Goal: Check status: Check status

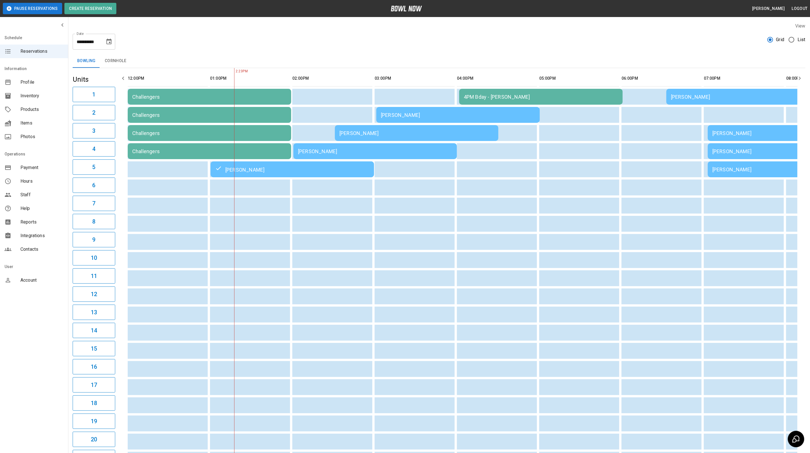
scroll to position [0, 70]
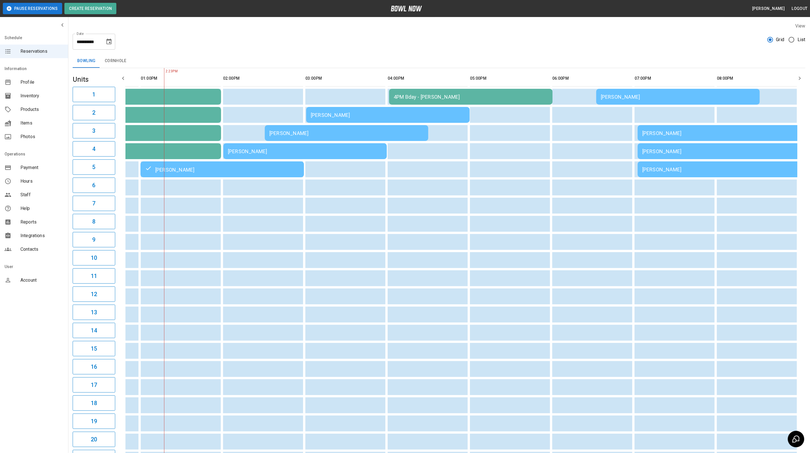
click at [237, 154] on div "[PERSON_NAME]" at bounding box center [305, 151] width 154 height 6
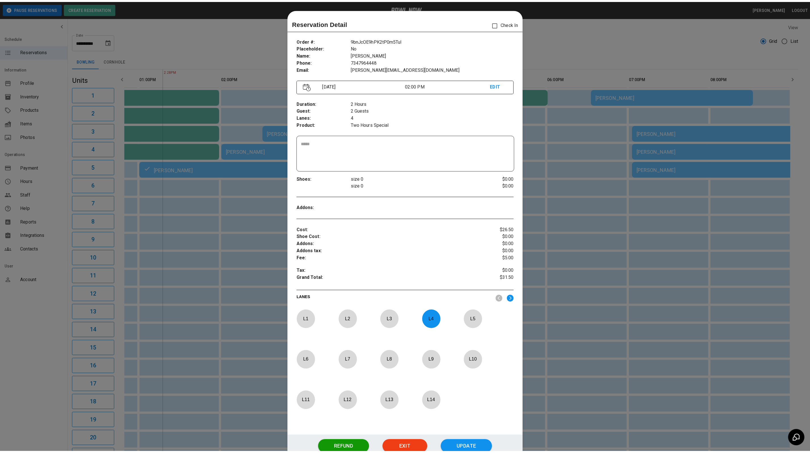
scroll to position [9, 0]
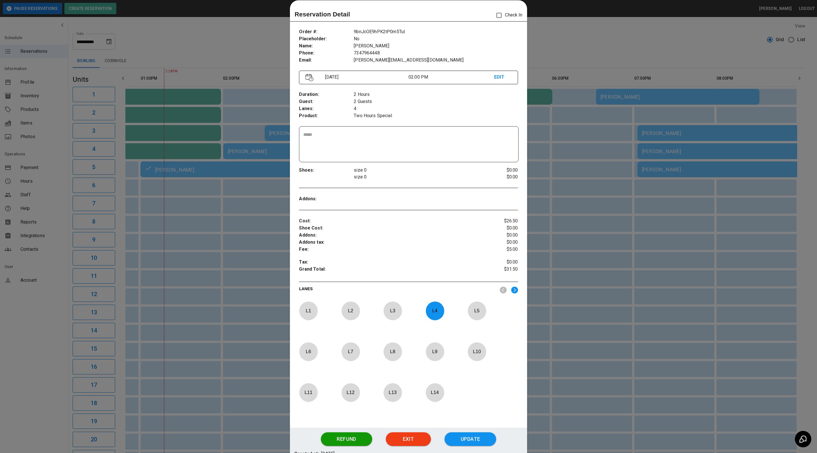
click at [261, 54] on div at bounding box center [408, 226] width 817 height 453
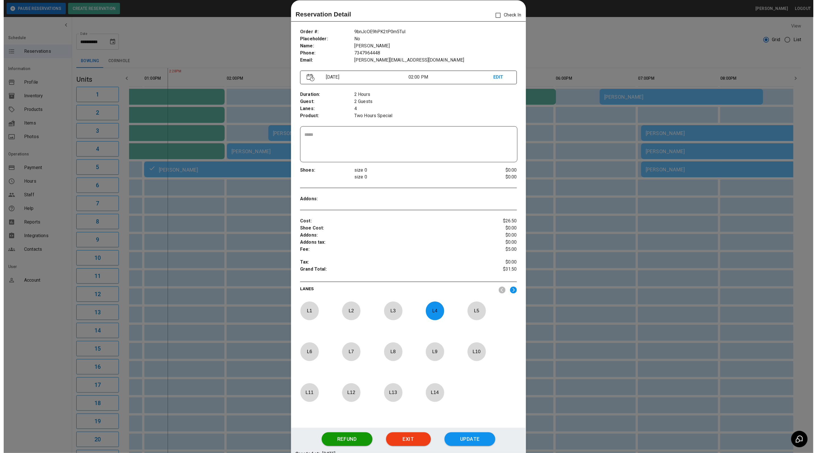
scroll to position [0, 63]
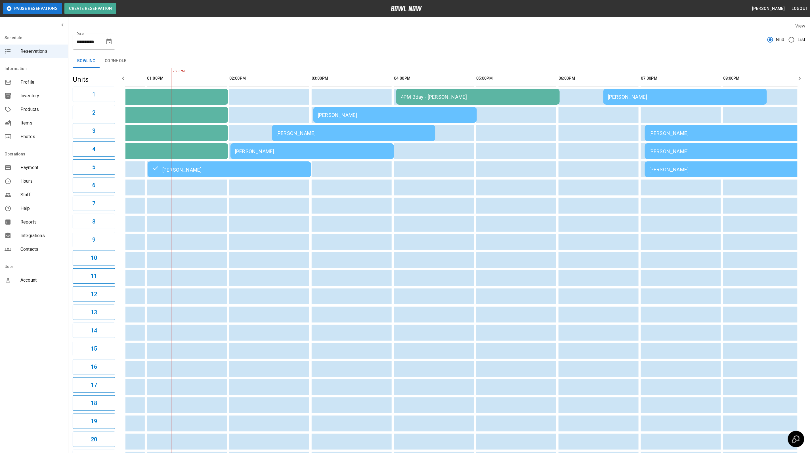
click at [284, 134] on div "[PERSON_NAME]" at bounding box center [353, 133] width 154 height 6
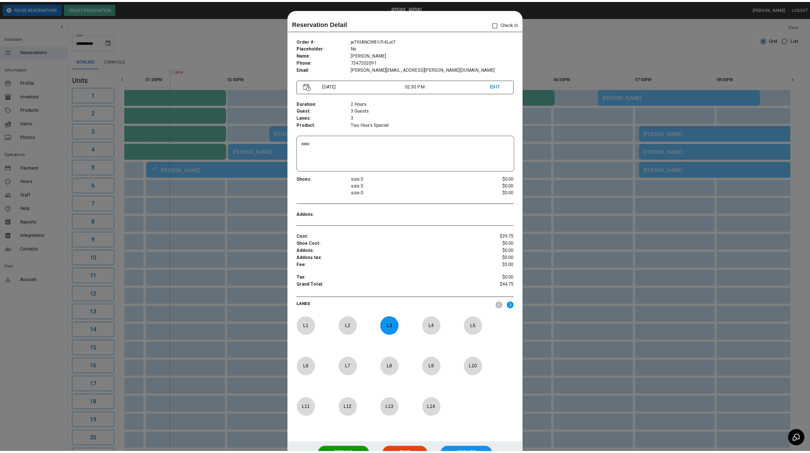
scroll to position [9, 0]
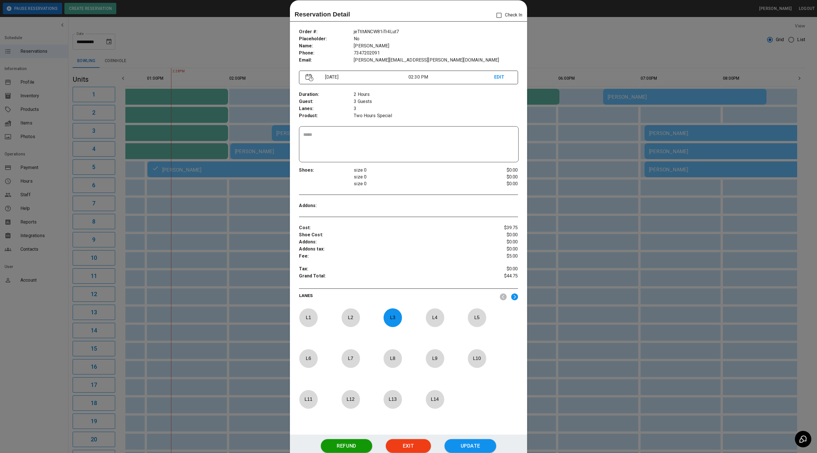
click at [266, 51] on div at bounding box center [408, 226] width 817 height 453
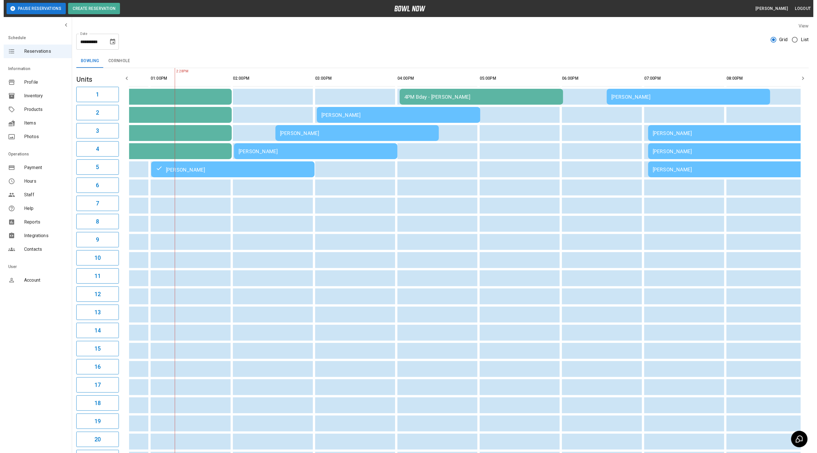
scroll to position [0, 53]
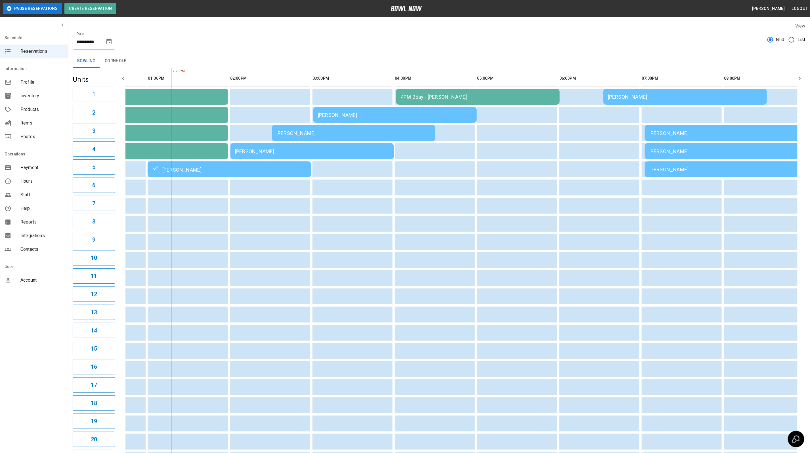
click at [705, 133] on div "[PERSON_NAME]" at bounding box center [726, 133] width 154 height 6
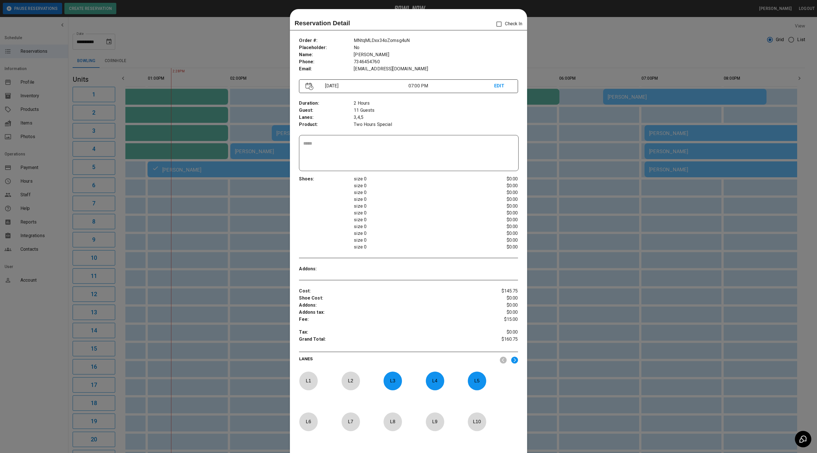
scroll to position [9, 0]
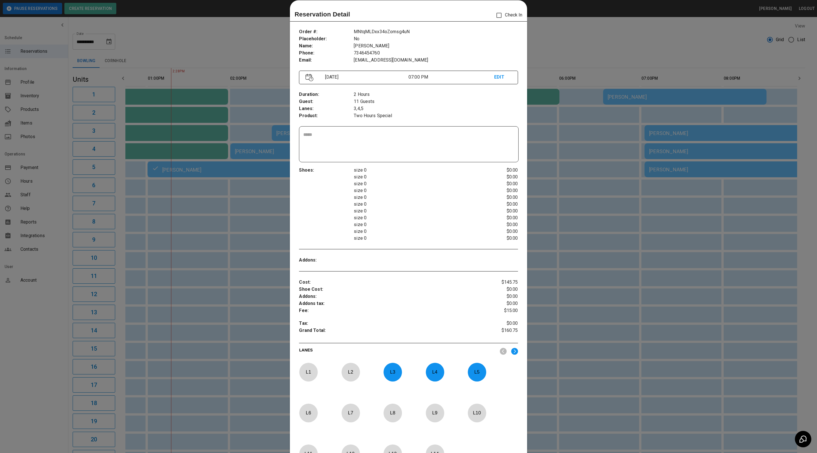
click at [602, 48] on div at bounding box center [408, 226] width 817 height 453
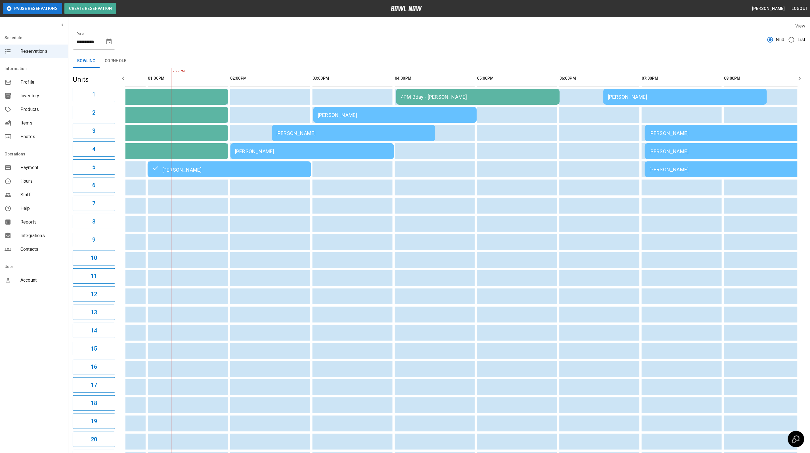
click at [254, 152] on div "[PERSON_NAME]" at bounding box center [312, 151] width 154 height 6
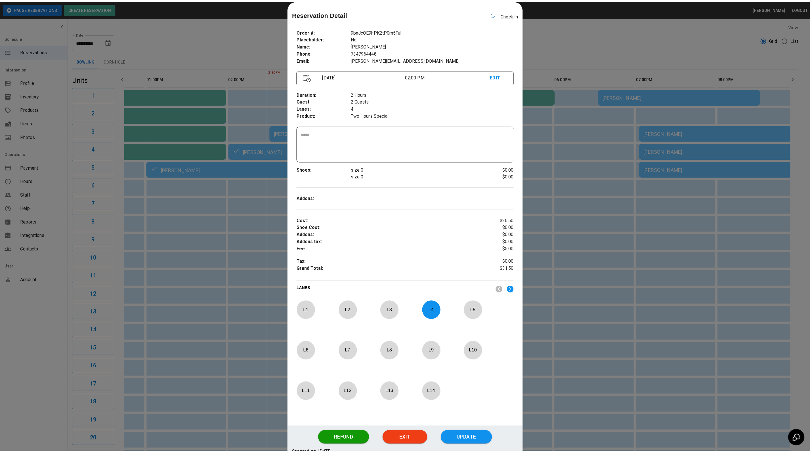
scroll to position [0, 60]
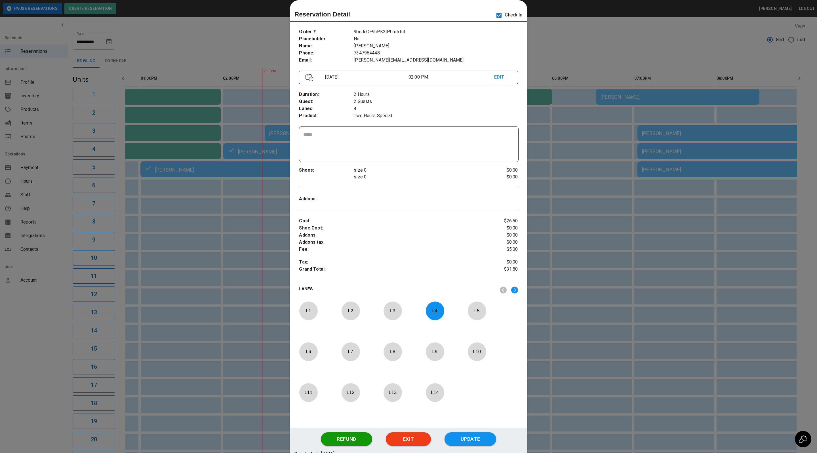
click at [578, 48] on div at bounding box center [408, 226] width 817 height 453
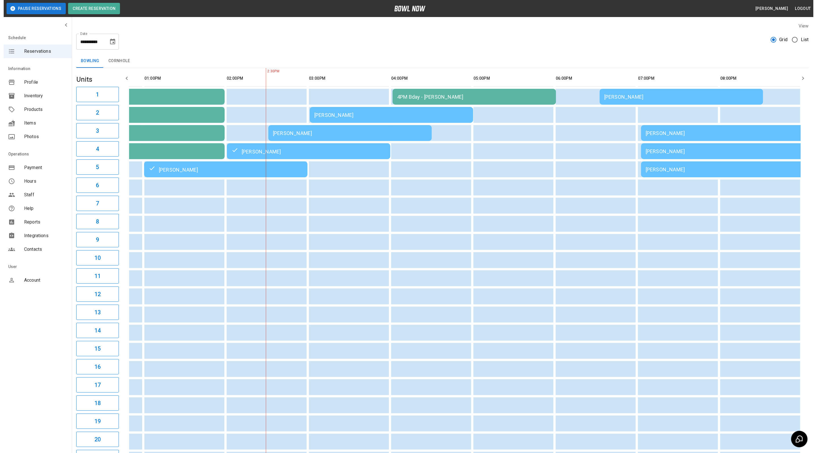
scroll to position [0, 63]
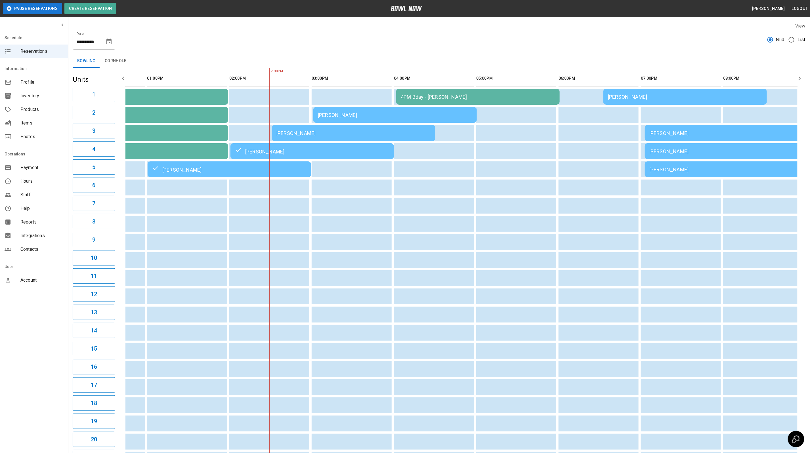
click at [310, 134] on div "[PERSON_NAME]" at bounding box center [353, 133] width 154 height 6
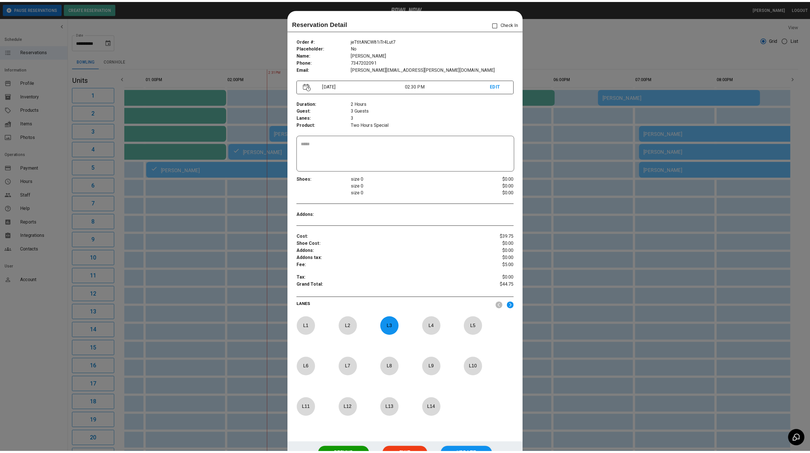
scroll to position [9, 0]
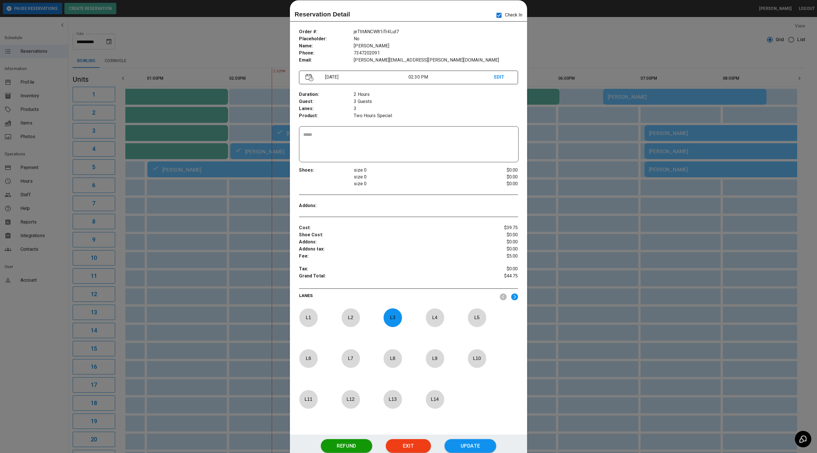
click at [594, 39] on div at bounding box center [408, 226] width 817 height 453
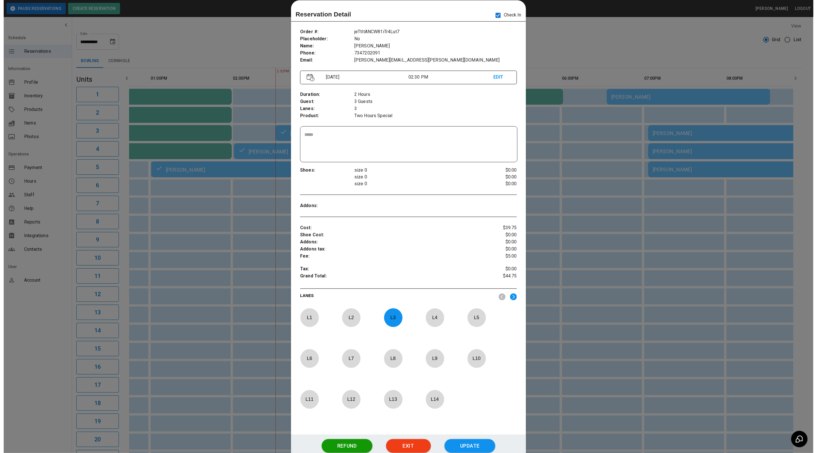
scroll to position [0, 53]
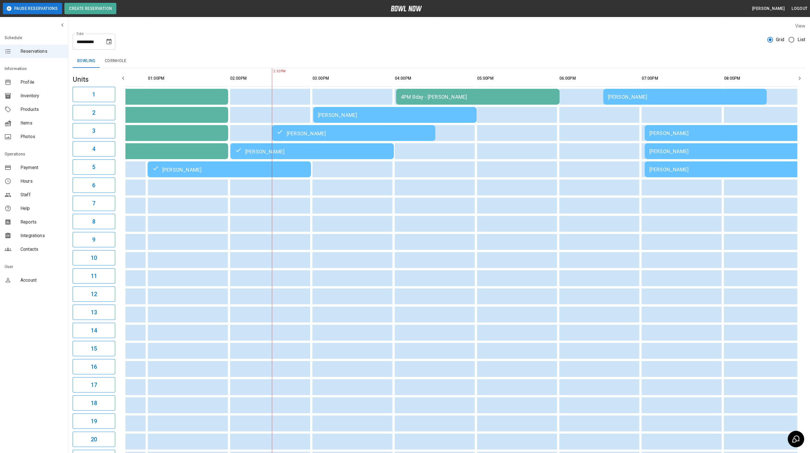
click at [318, 137] on td "[PERSON_NAME]" at bounding box center [353, 133] width 163 height 16
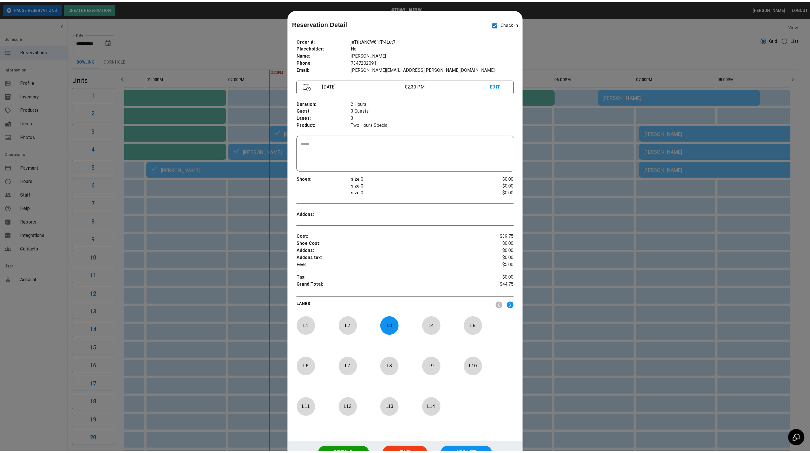
scroll to position [9, 0]
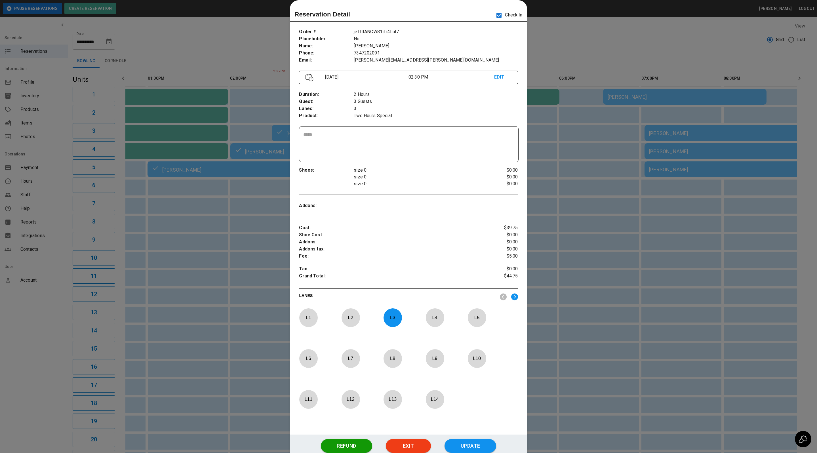
click at [256, 56] on div at bounding box center [408, 226] width 817 height 453
